Goal: Information Seeking & Learning: Learn about a topic

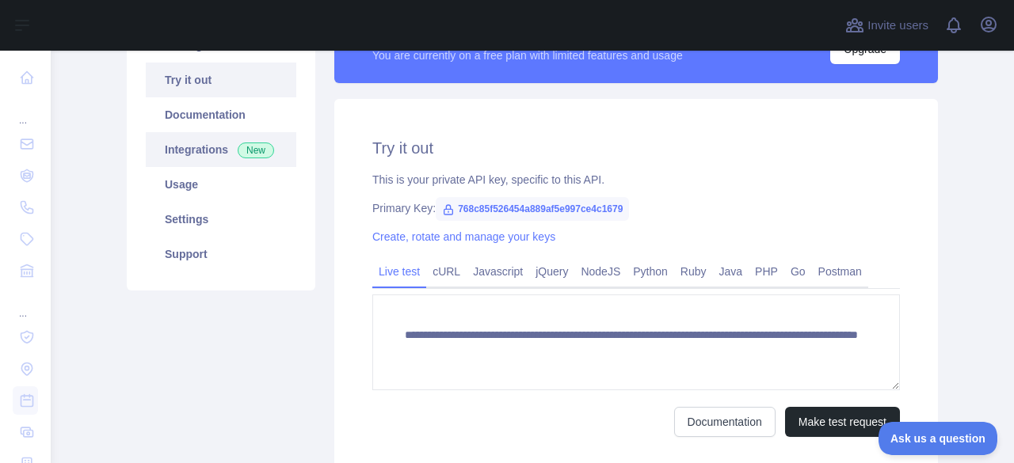
scroll to position [238, 0]
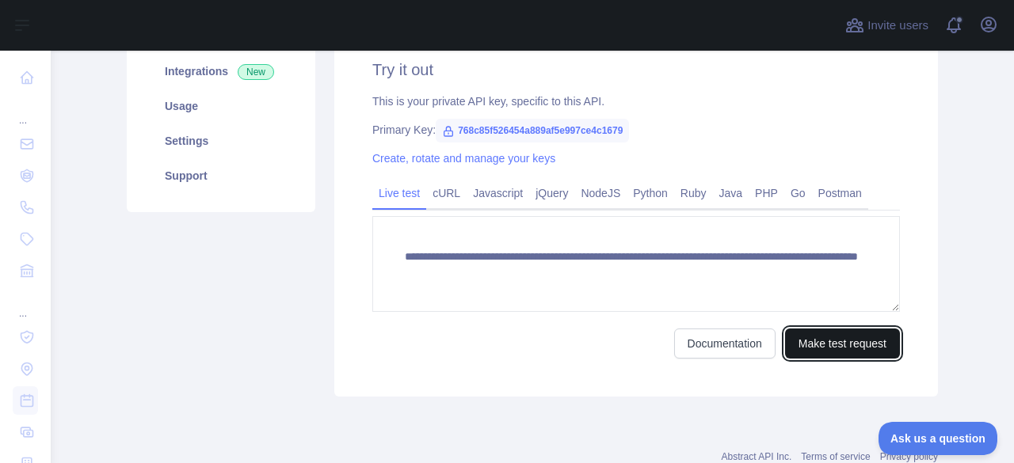
click at [813, 344] on button "Make test request" at bounding box center [842, 344] width 115 height 30
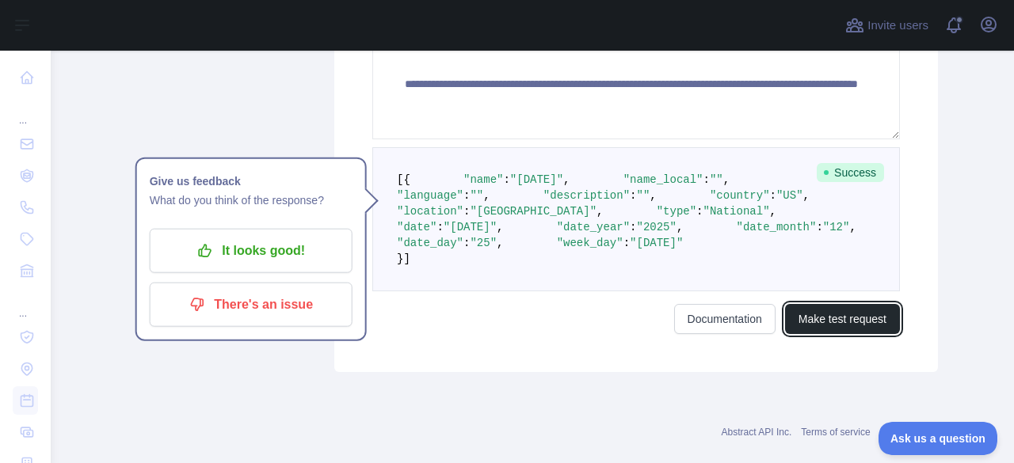
scroll to position [396, 0]
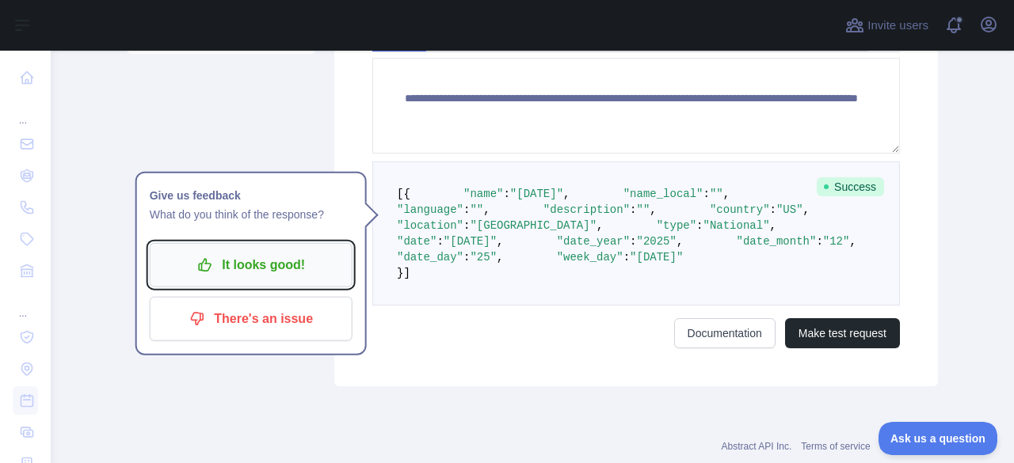
click at [304, 255] on p "It looks good!" at bounding box center [251, 265] width 179 height 27
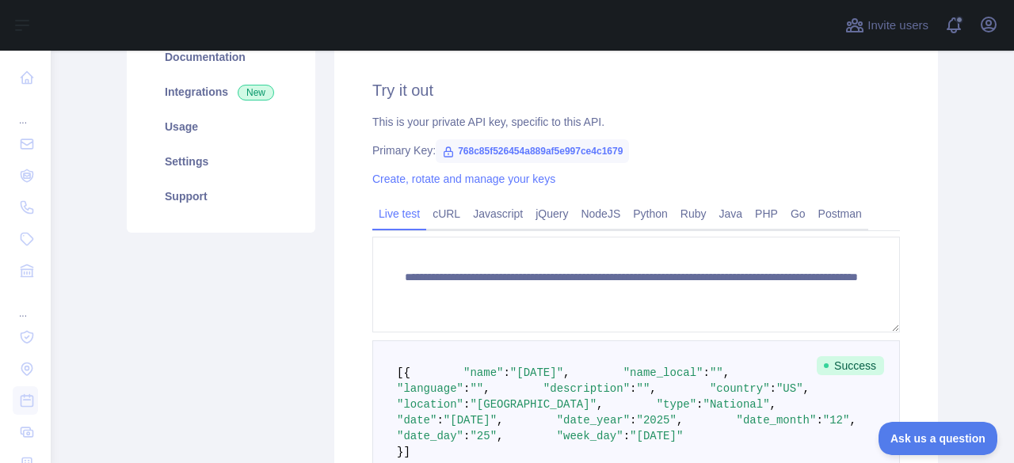
scroll to position [158, 0]
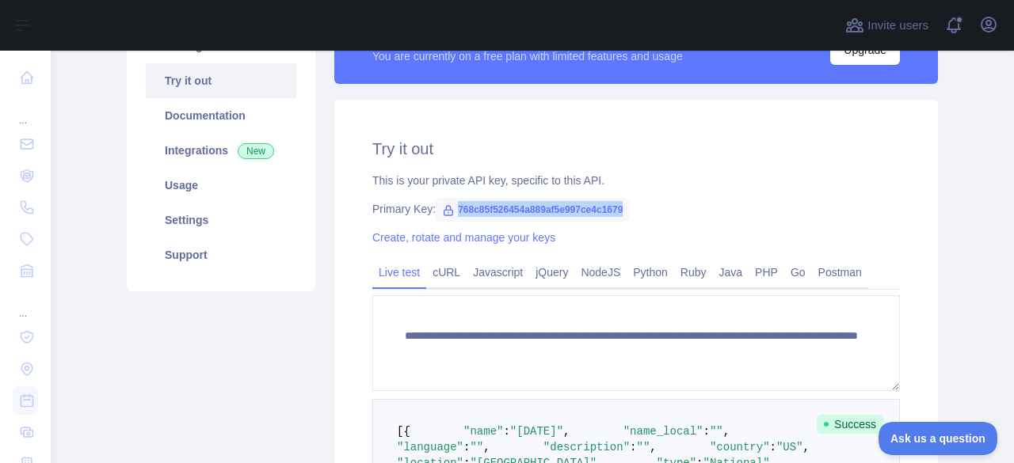
drag, startPoint x: 616, startPoint y: 208, endPoint x: 445, endPoint y: 208, distance: 171.1
click at [445, 208] on span "768c85f526454a889af5e997ce4c1679" at bounding box center [532, 210] width 193 height 24
copy span "768c85f526454a889af5e997ce4c1679"
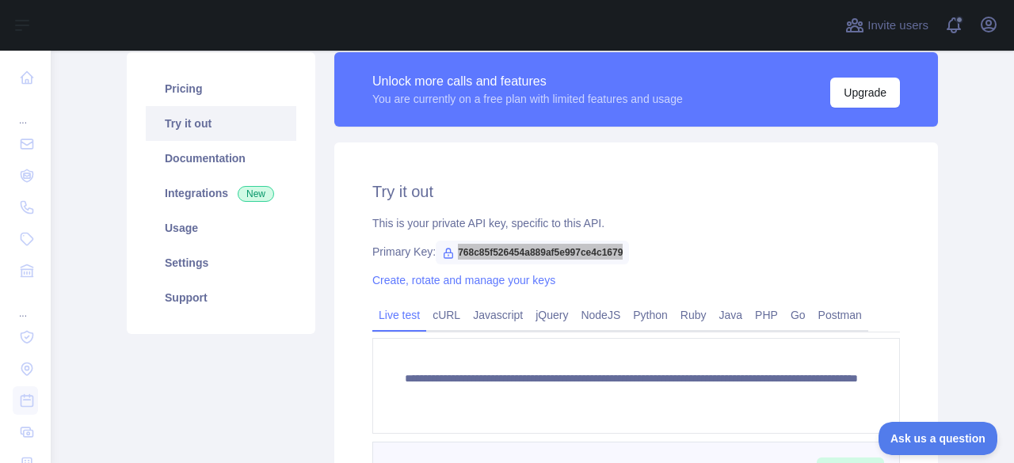
scroll to position [79, 0]
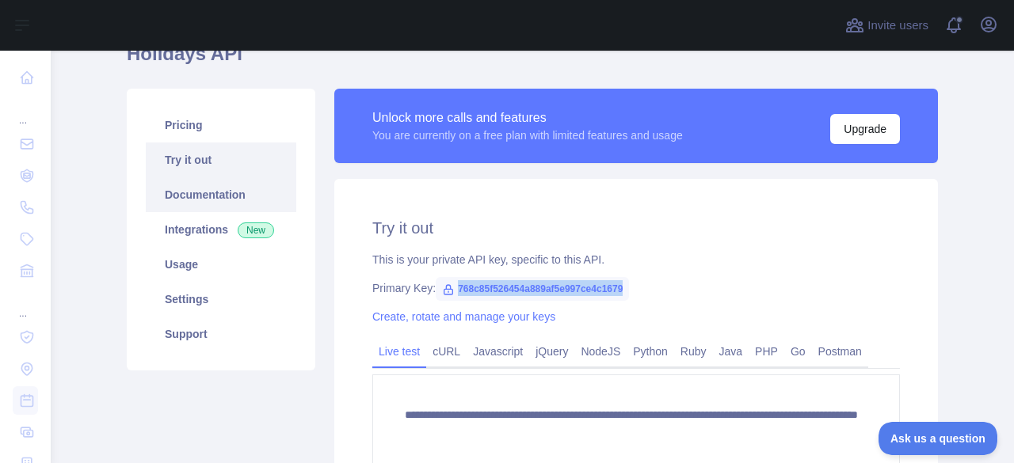
click at [232, 186] on link "Documentation" at bounding box center [221, 194] width 150 height 35
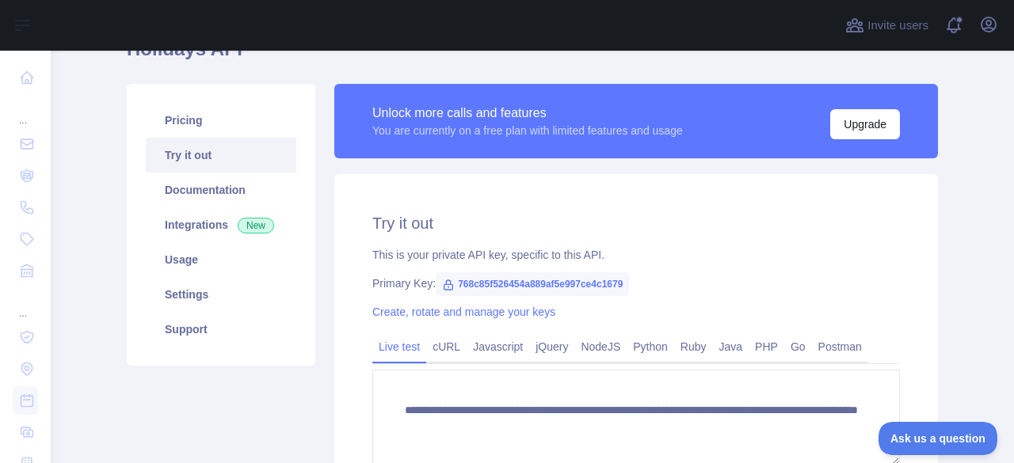
scroll to position [49, 0]
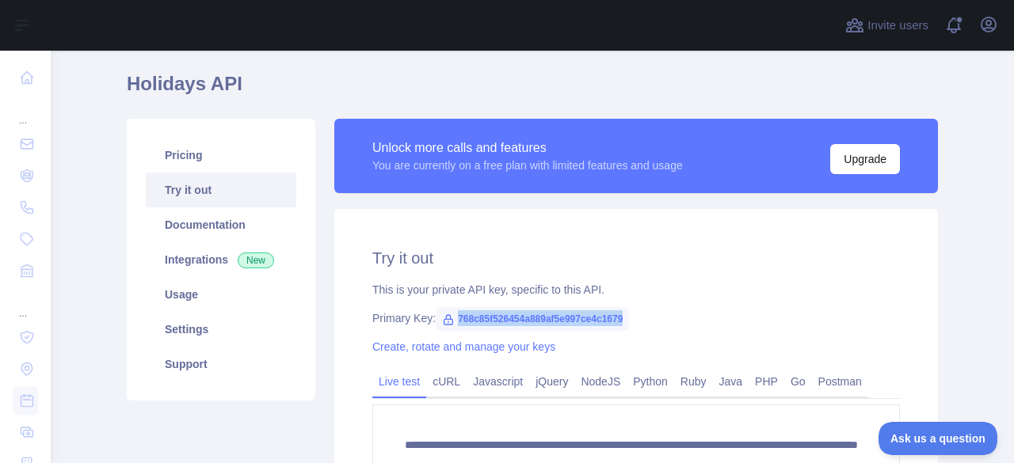
drag, startPoint x: 616, startPoint y: 314, endPoint x: 448, endPoint y: 324, distance: 168.2
click at [448, 324] on span "768c85f526454a889af5e997ce4c1679" at bounding box center [532, 319] width 193 height 24
copy span "768c85f526454a889af5e997ce4c1679"
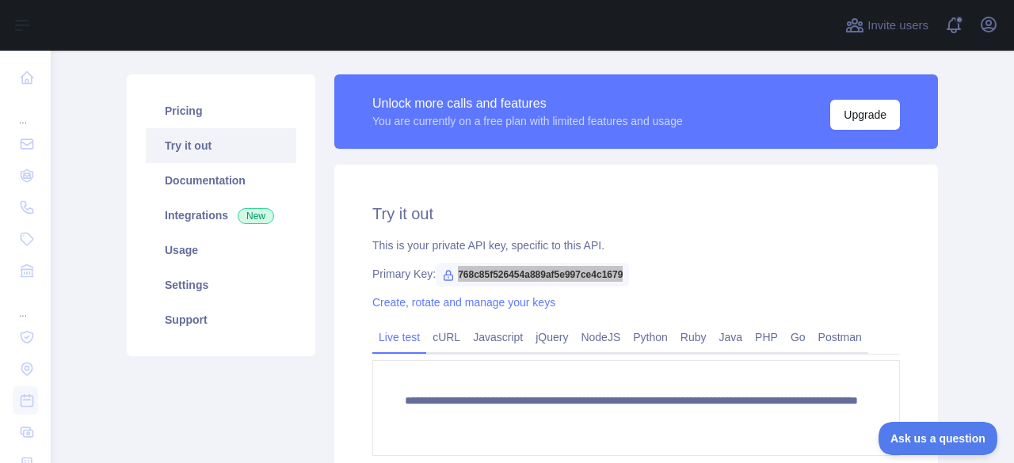
scroll to position [128, 0]
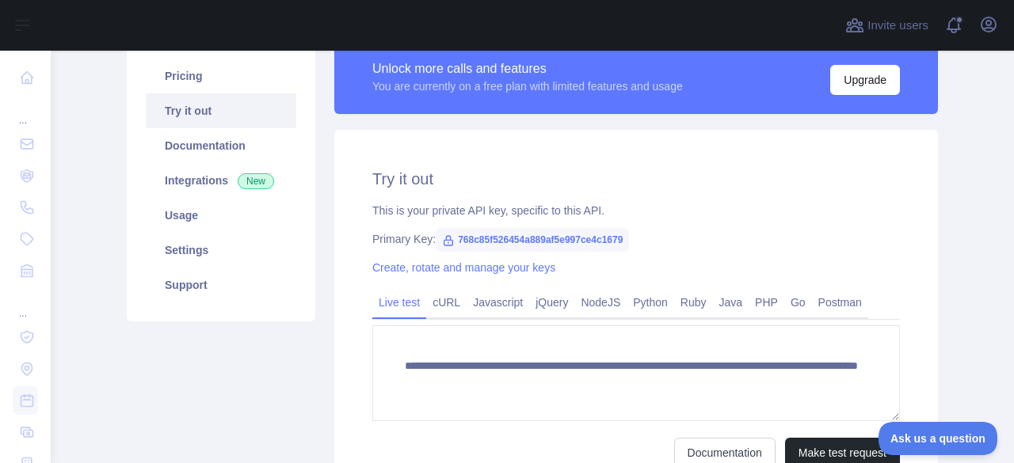
click at [710, 189] on div "**********" at bounding box center [636, 318] width 604 height 376
click at [475, 270] on link "Create, rotate and manage your keys" at bounding box center [463, 267] width 183 height 13
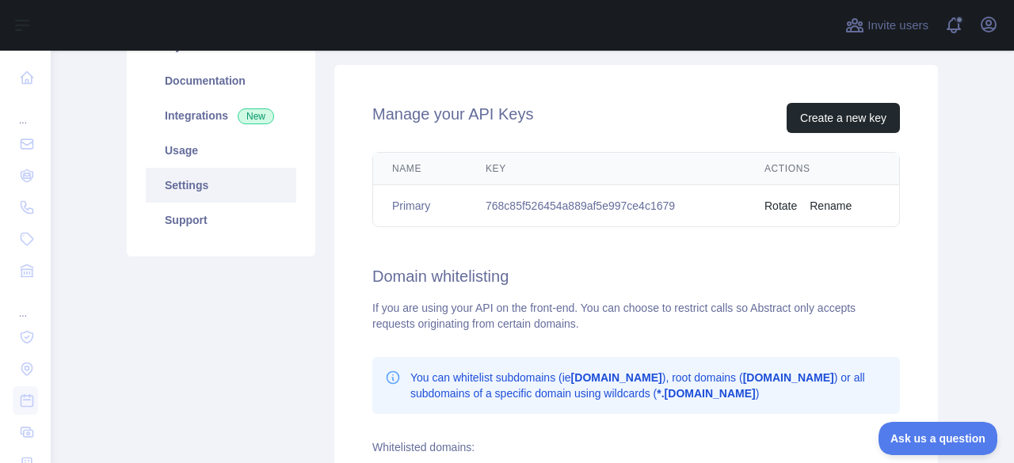
scroll to position [128, 0]
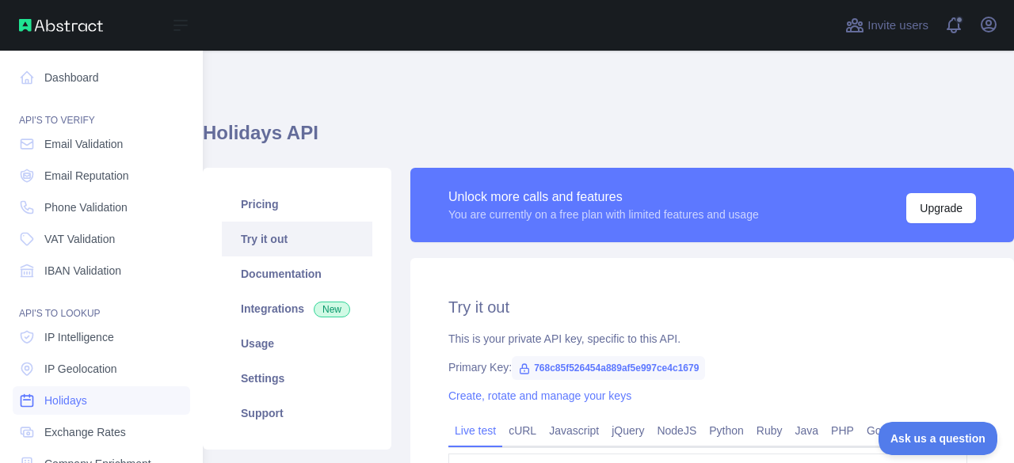
click at [107, 403] on link "Holidays" at bounding box center [101, 401] width 177 height 29
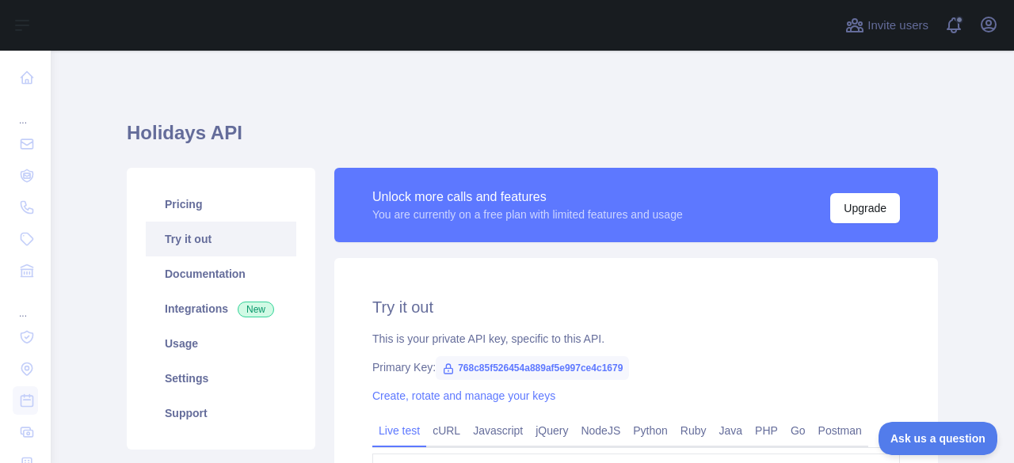
scroll to position [79, 0]
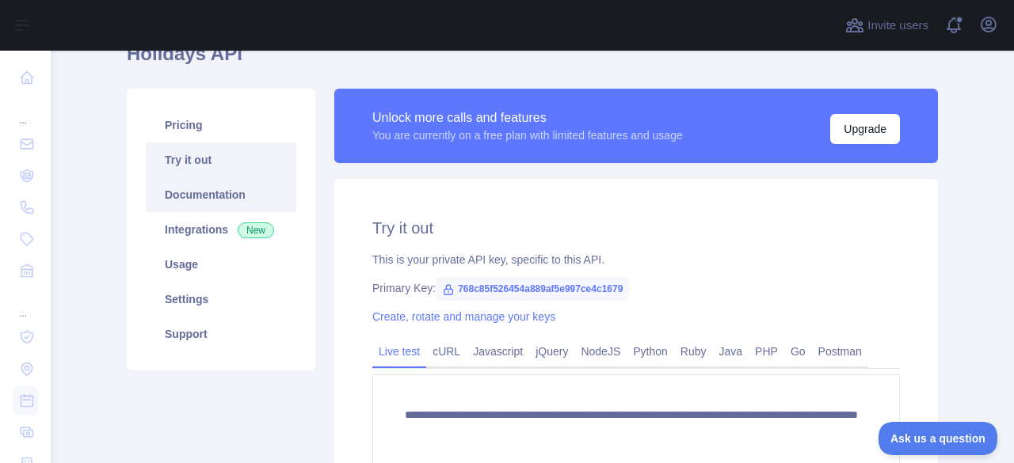
click at [235, 197] on link "Documentation" at bounding box center [221, 194] width 150 height 35
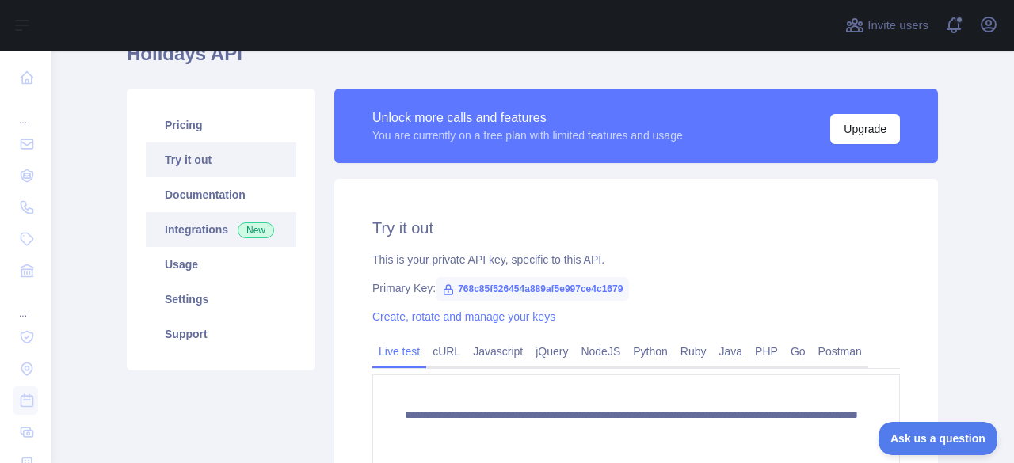
click at [207, 234] on link "Integrations New" at bounding box center [221, 229] width 150 height 35
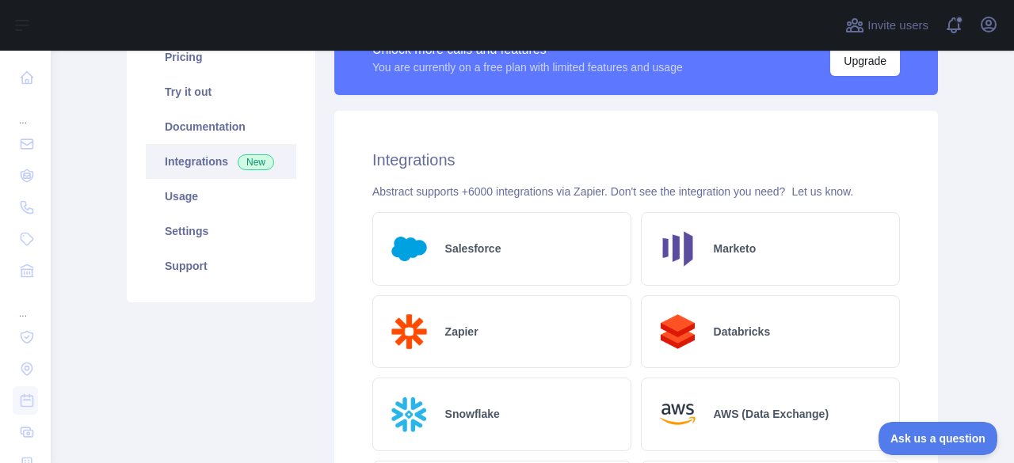
scroll to position [238, 0]
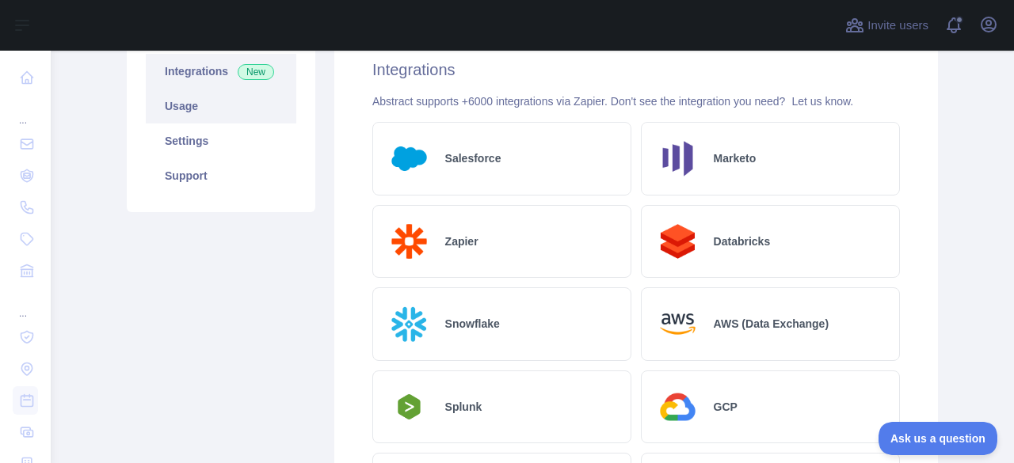
click at [209, 108] on link "Usage" at bounding box center [221, 106] width 150 height 35
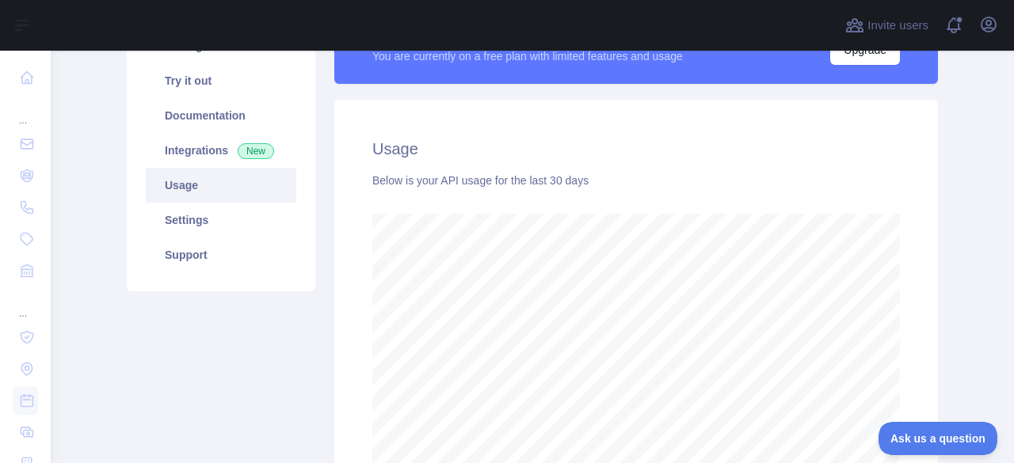
scroll to position [238, 0]
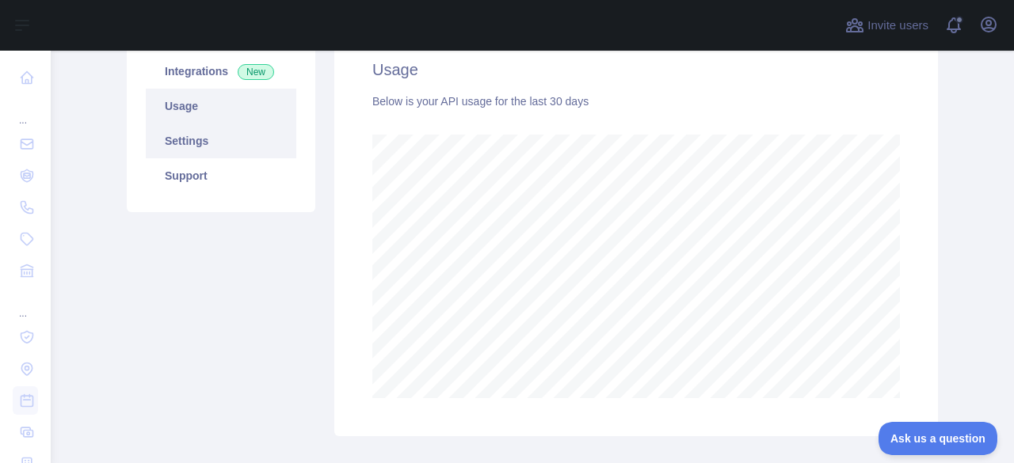
click at [241, 150] on link "Settings" at bounding box center [221, 141] width 150 height 35
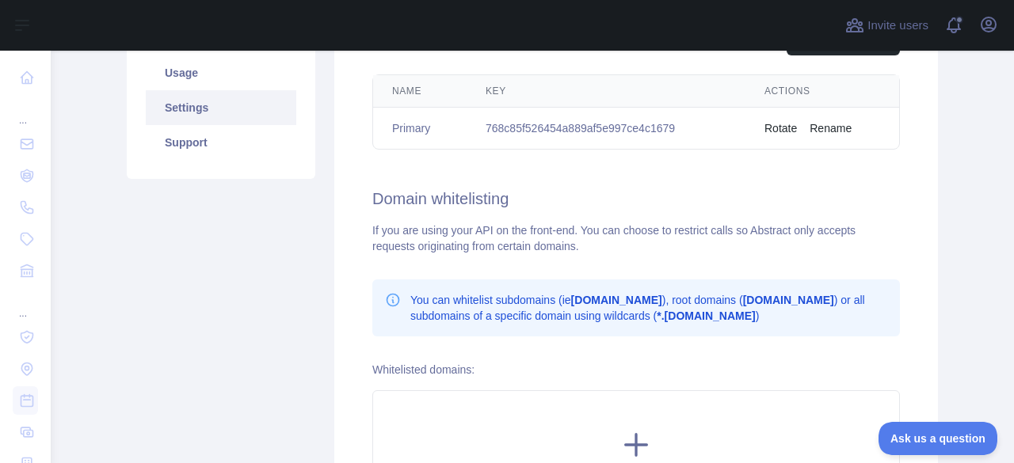
scroll to position [238, 0]
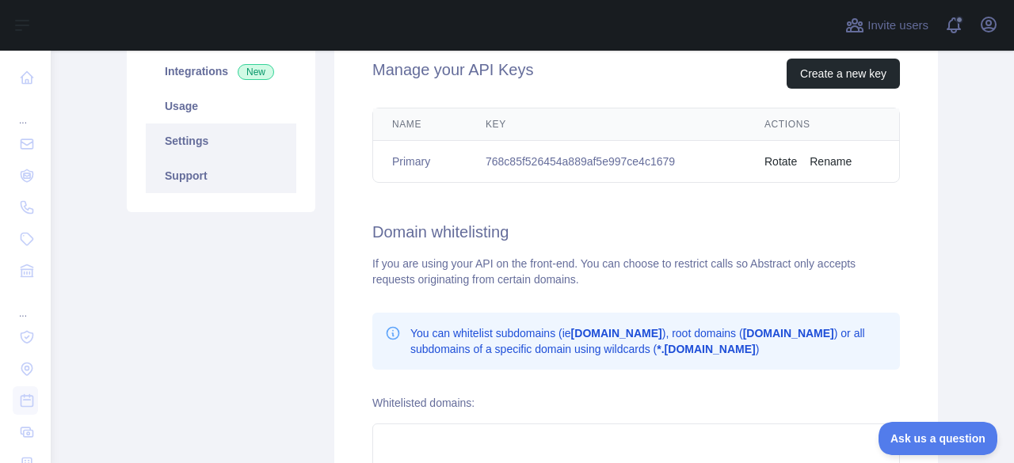
click at [224, 187] on link "Support" at bounding box center [221, 175] width 150 height 35
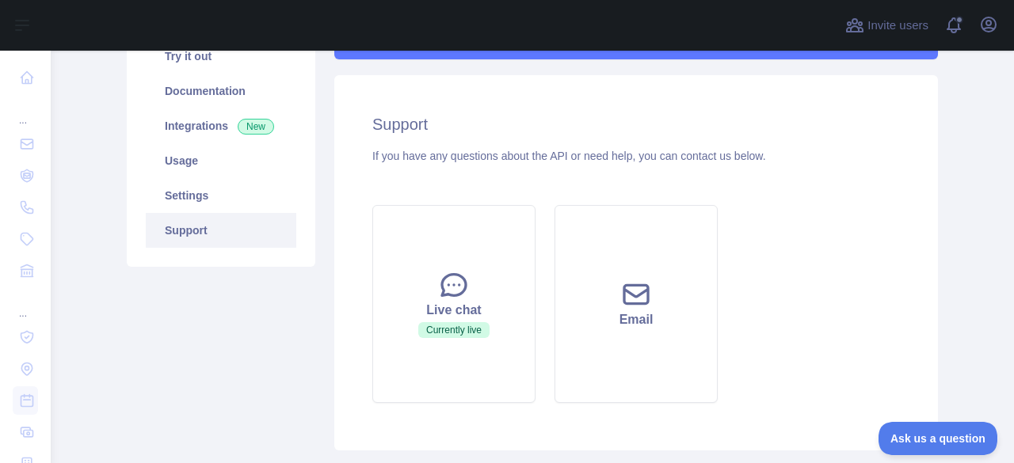
scroll to position [158, 0]
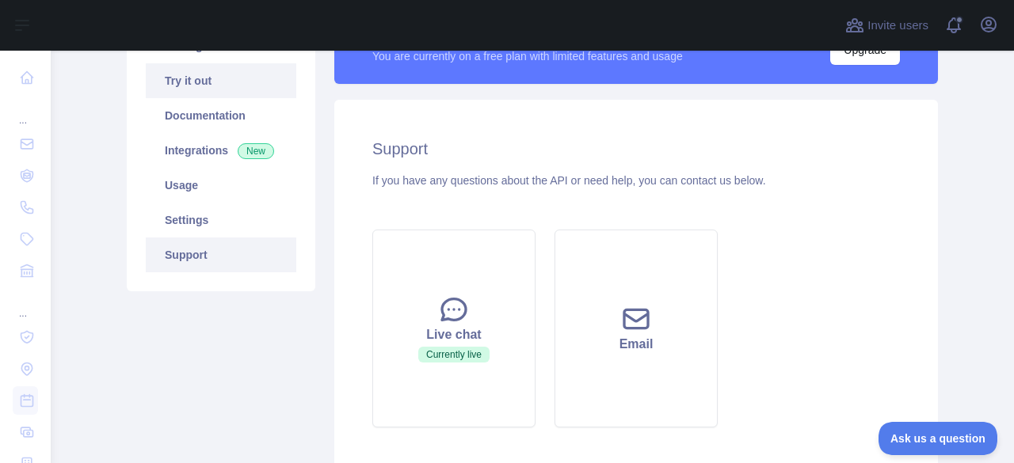
click at [230, 86] on link "Try it out" at bounding box center [221, 80] width 150 height 35
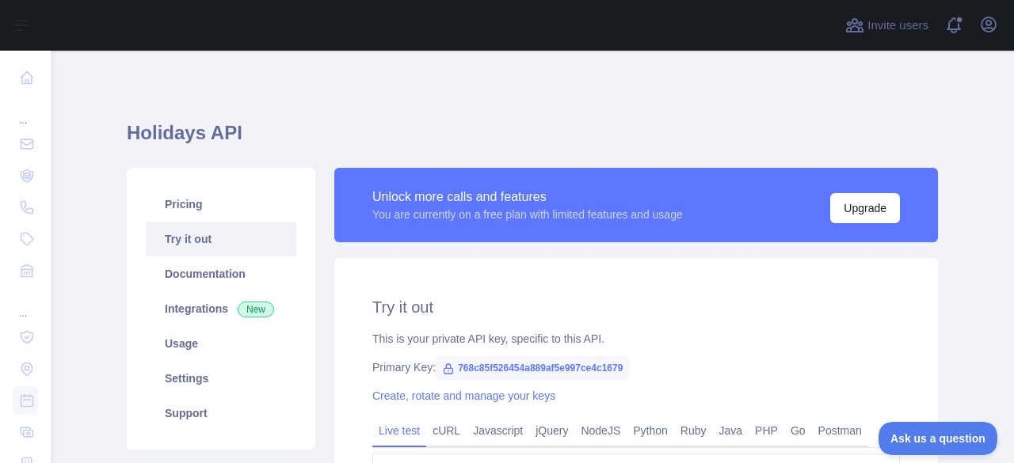
click at [638, 301] on h2 "Try it out" at bounding box center [635, 307] width 527 height 22
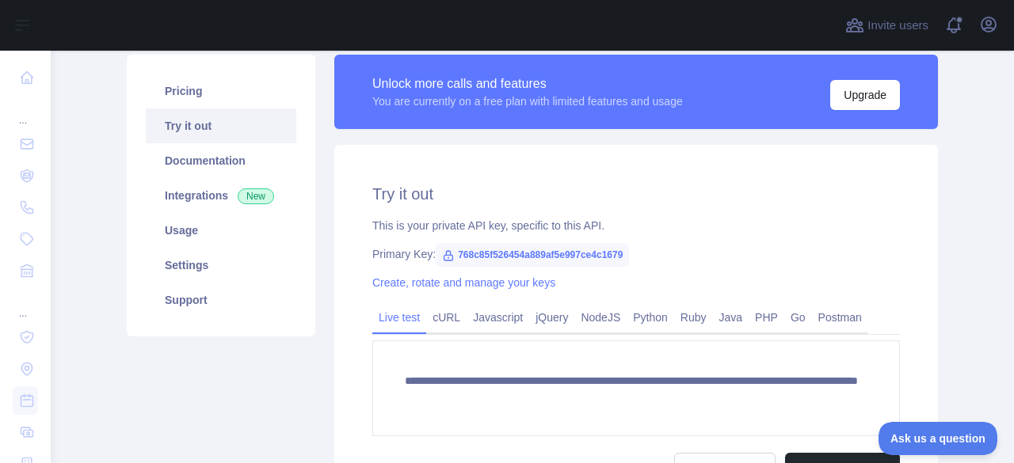
scroll to position [79, 0]
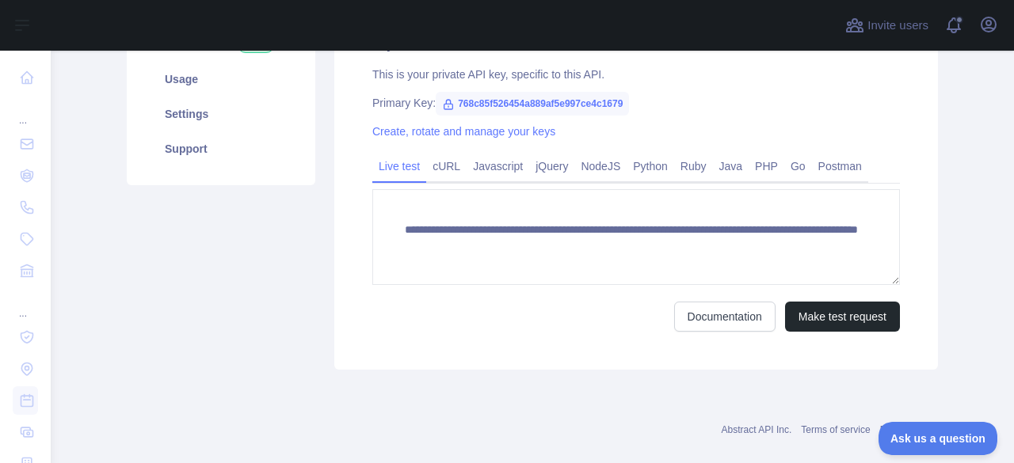
scroll to position [287, 0]
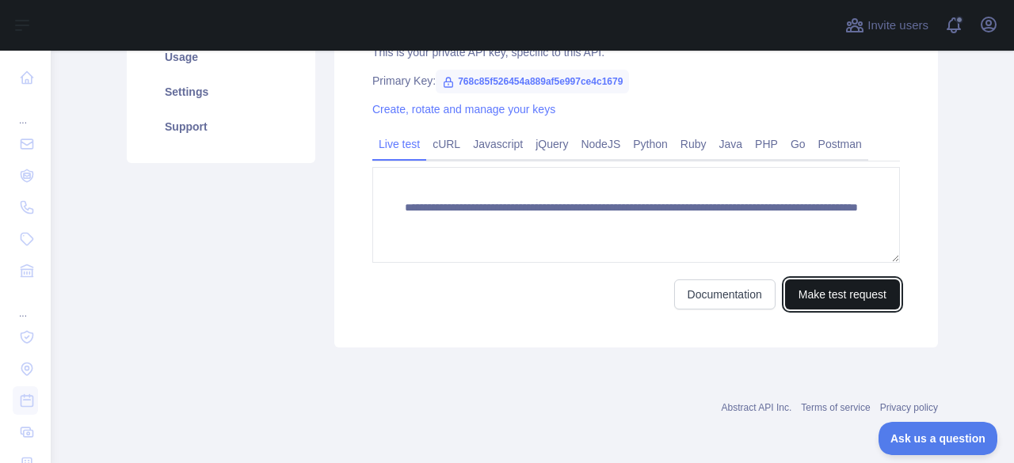
click at [825, 299] on button "Make test request" at bounding box center [842, 295] width 115 height 30
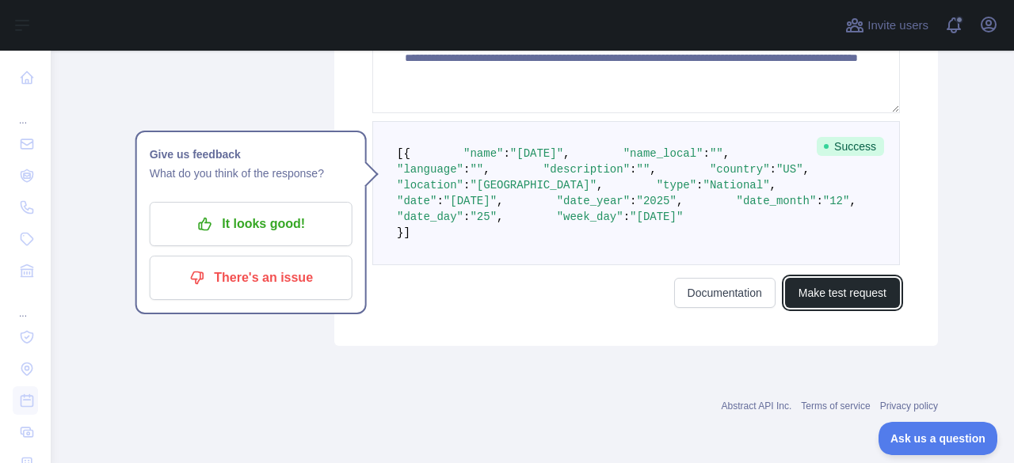
scroll to position [524, 0]
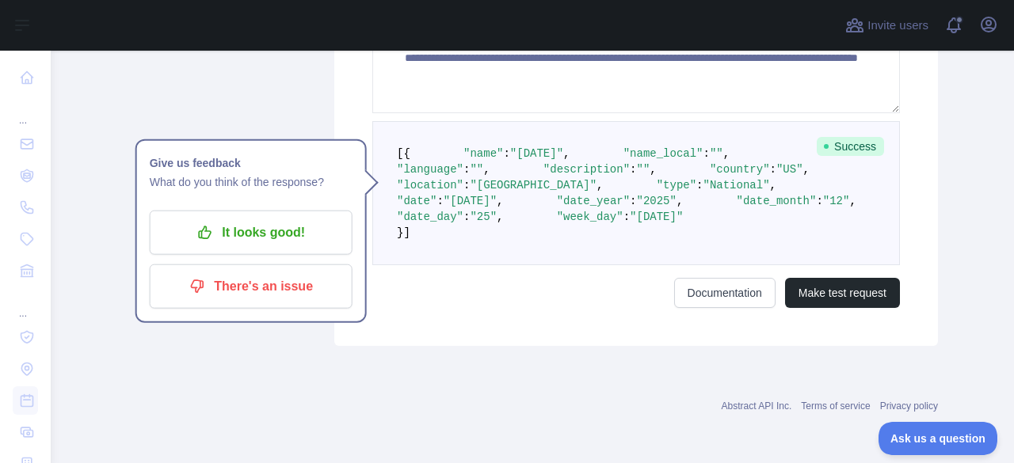
click at [599, 308] on div "Documentation Make test request" at bounding box center [635, 293] width 527 height 30
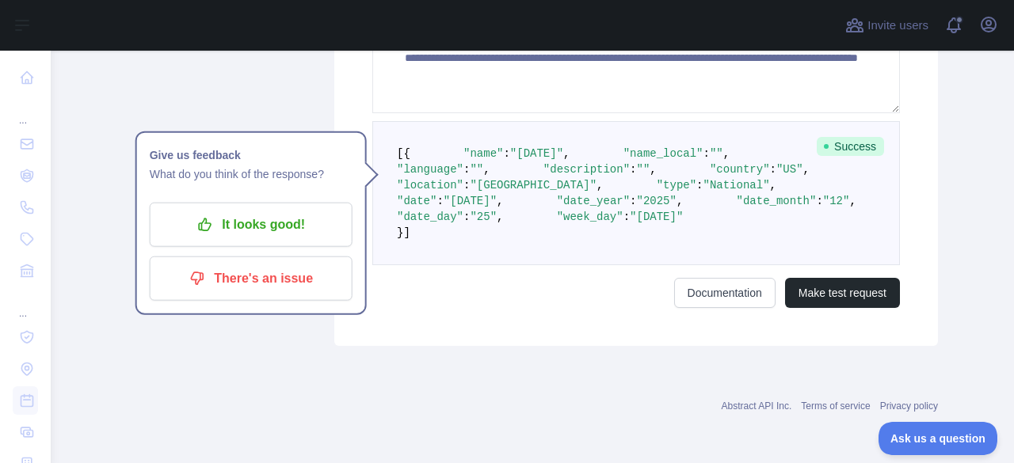
scroll to position [445, 0]
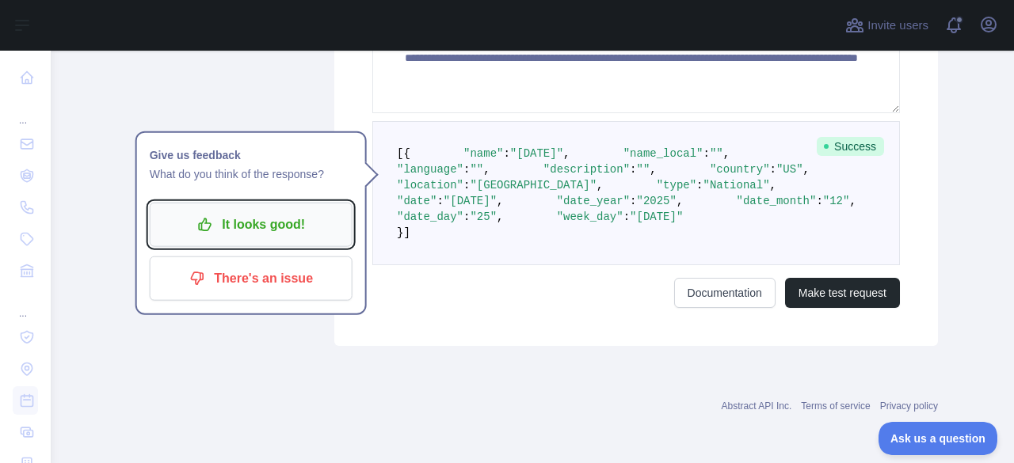
click at [307, 214] on p "It looks good!" at bounding box center [251, 224] width 179 height 27
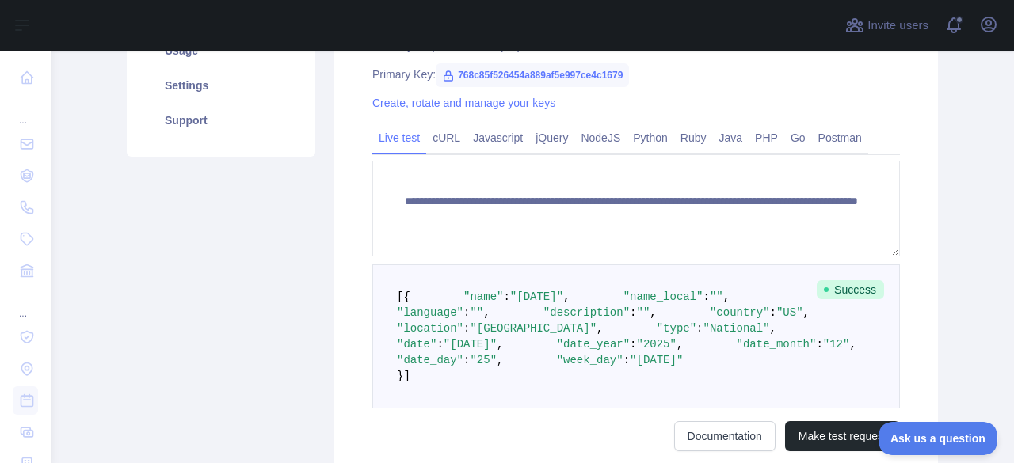
scroll to position [287, 0]
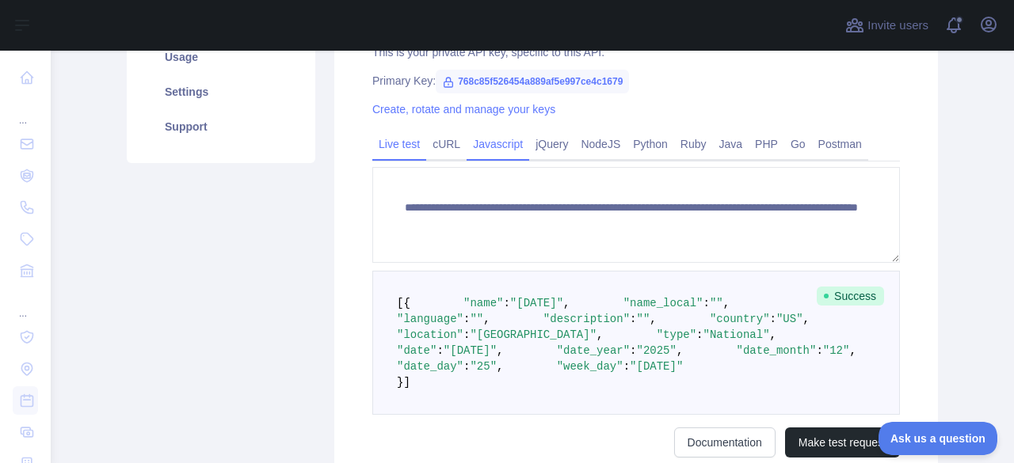
click at [491, 144] on link "Javascript" at bounding box center [498, 143] width 63 height 25
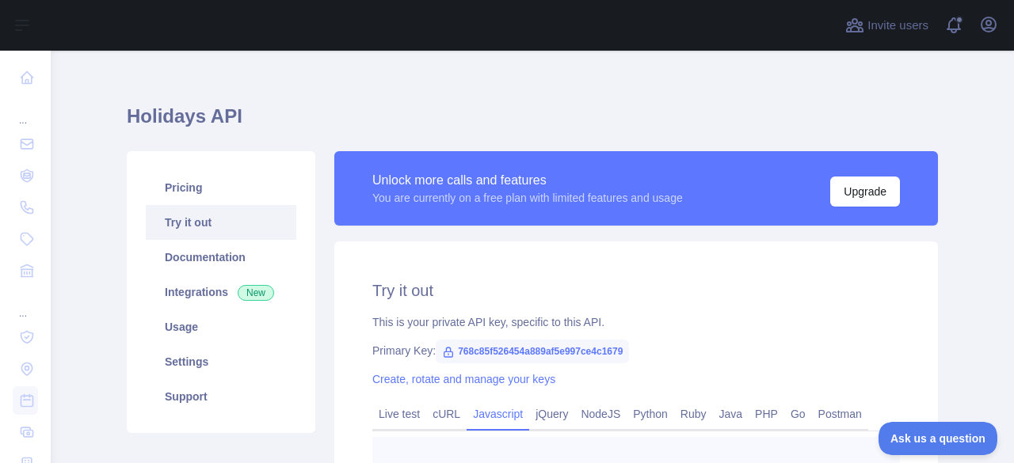
scroll to position [0, 0]
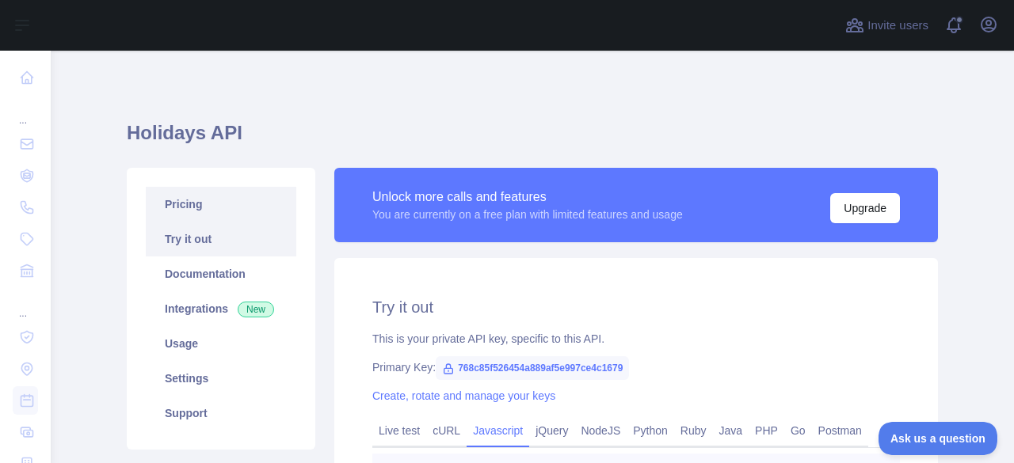
click at [212, 211] on link "Pricing" at bounding box center [221, 204] width 150 height 35
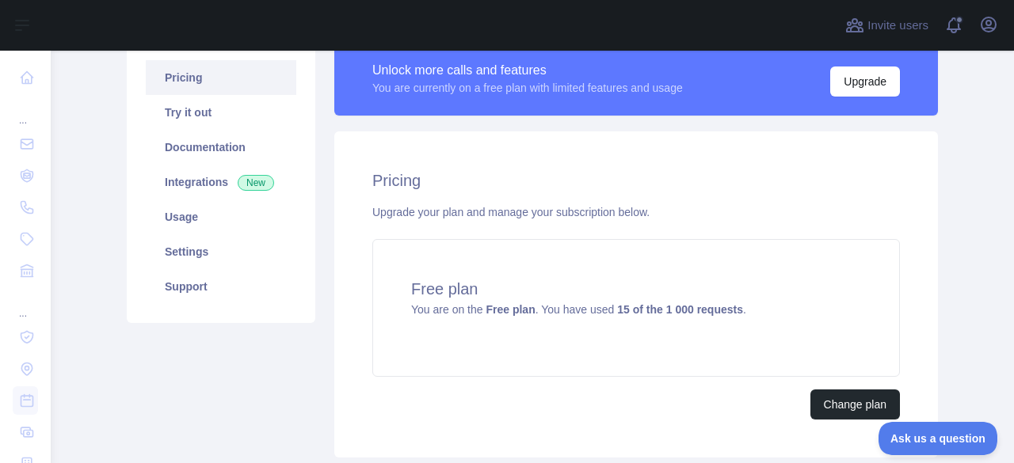
scroll to position [79, 0]
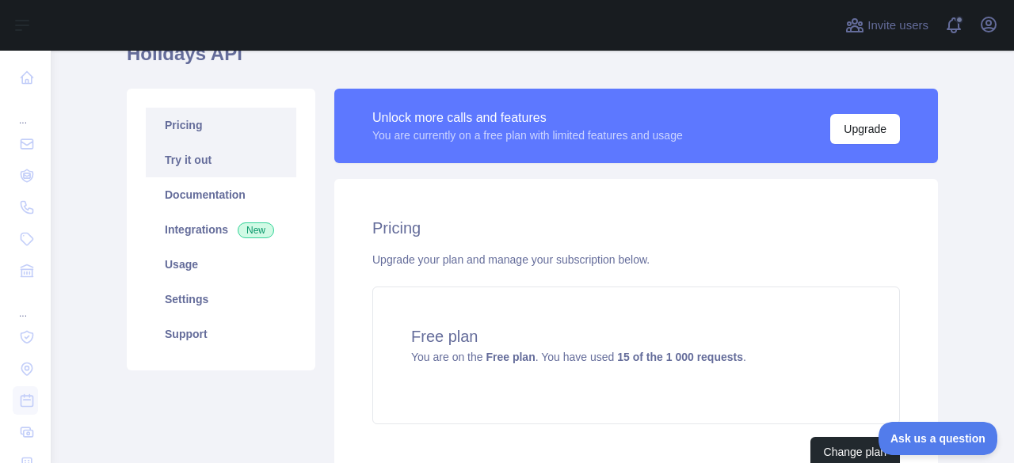
click at [241, 166] on link "Try it out" at bounding box center [221, 160] width 150 height 35
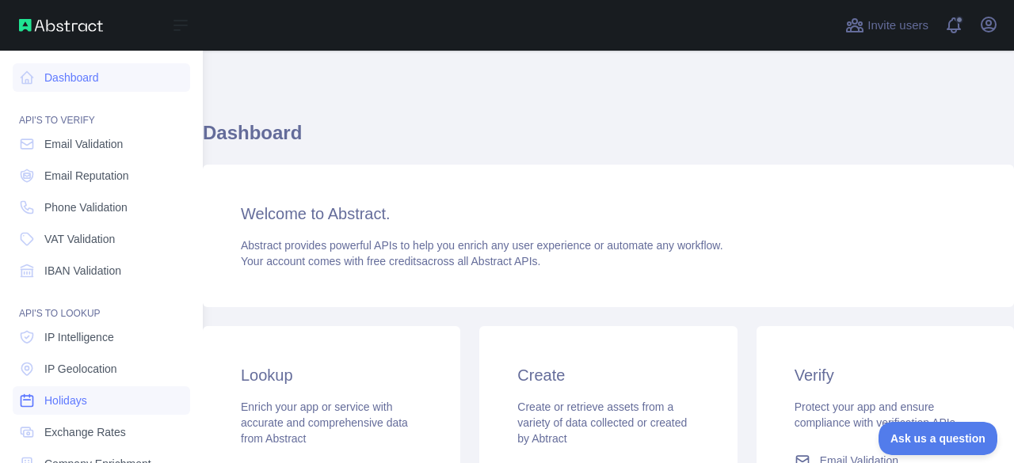
click at [86, 402] on span "Holidays" at bounding box center [65, 401] width 43 height 16
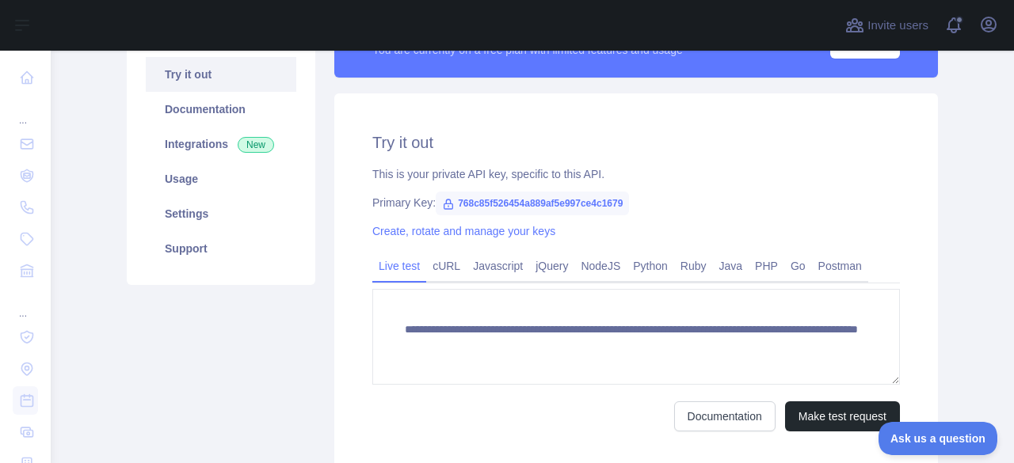
scroll to position [79, 0]
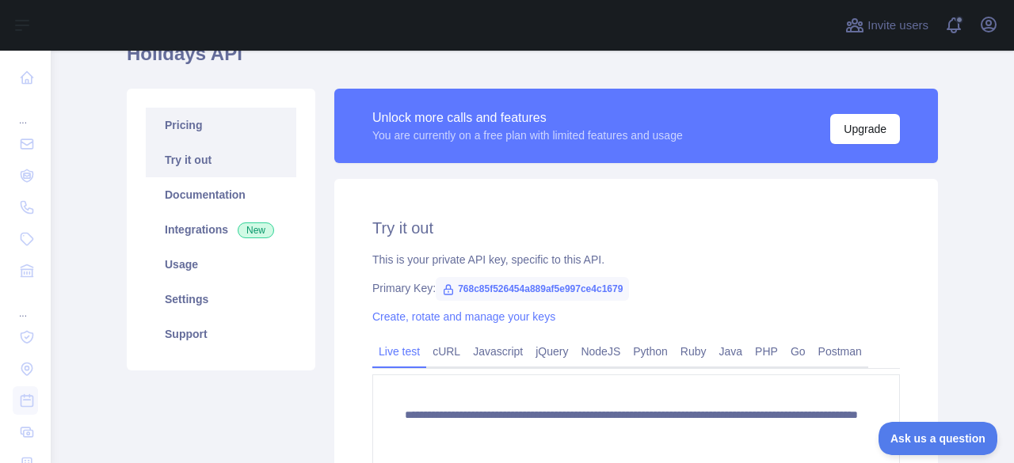
click at [219, 121] on link "Pricing" at bounding box center [221, 125] width 150 height 35
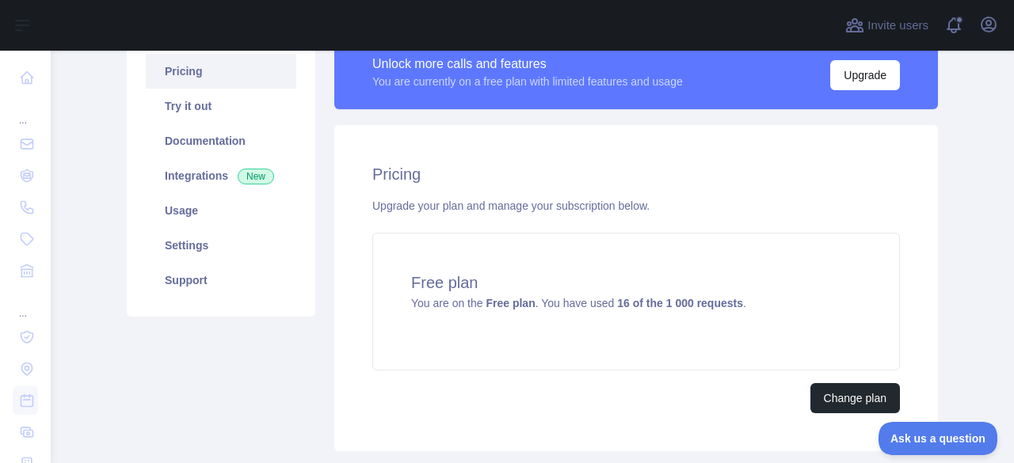
scroll to position [158, 0]
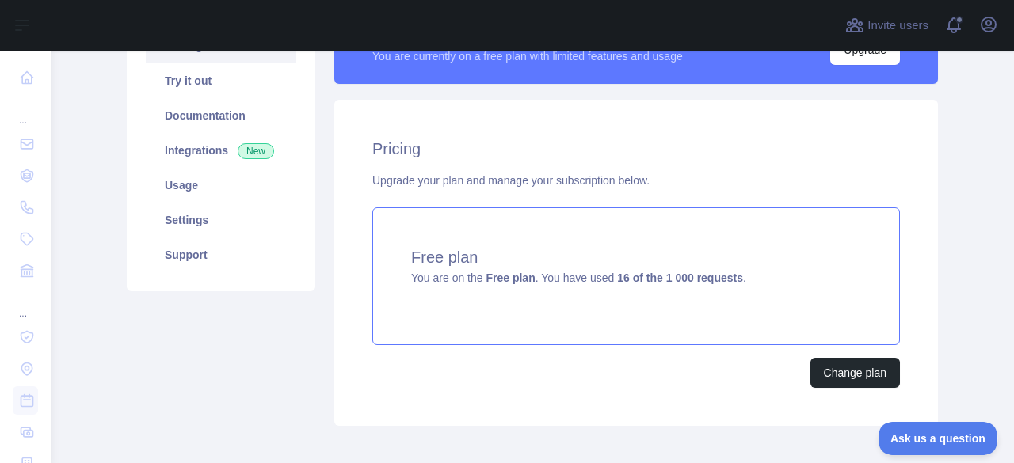
click at [631, 295] on div "Free plan You are on the Free plan . You have used 16 of the 1 000 requests ." at bounding box center [635, 277] width 527 height 138
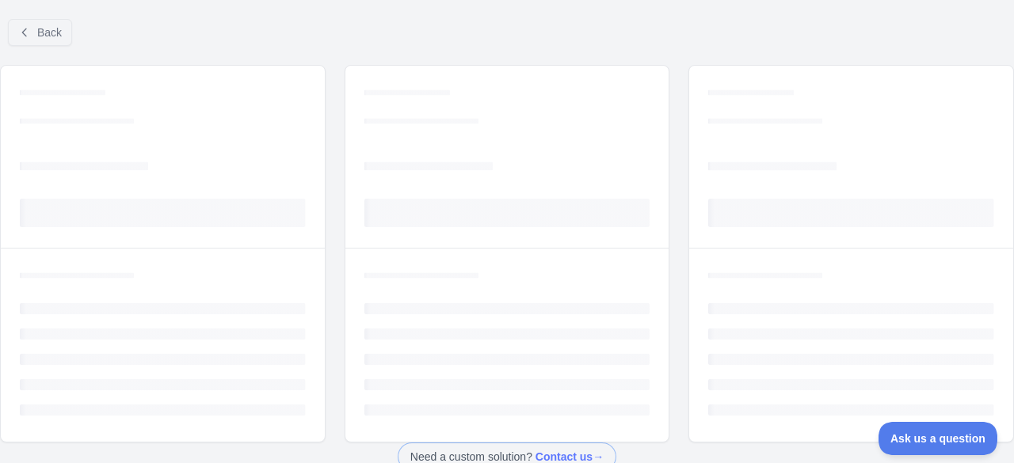
scroll to position [103, 0]
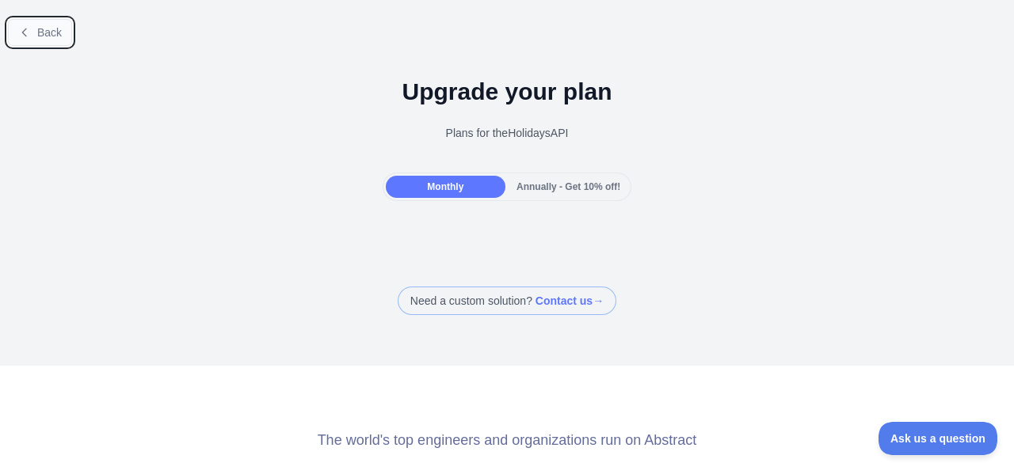
click at [32, 27] on button "Back" at bounding box center [40, 32] width 64 height 27
